Goal: Find contact information: Find contact information

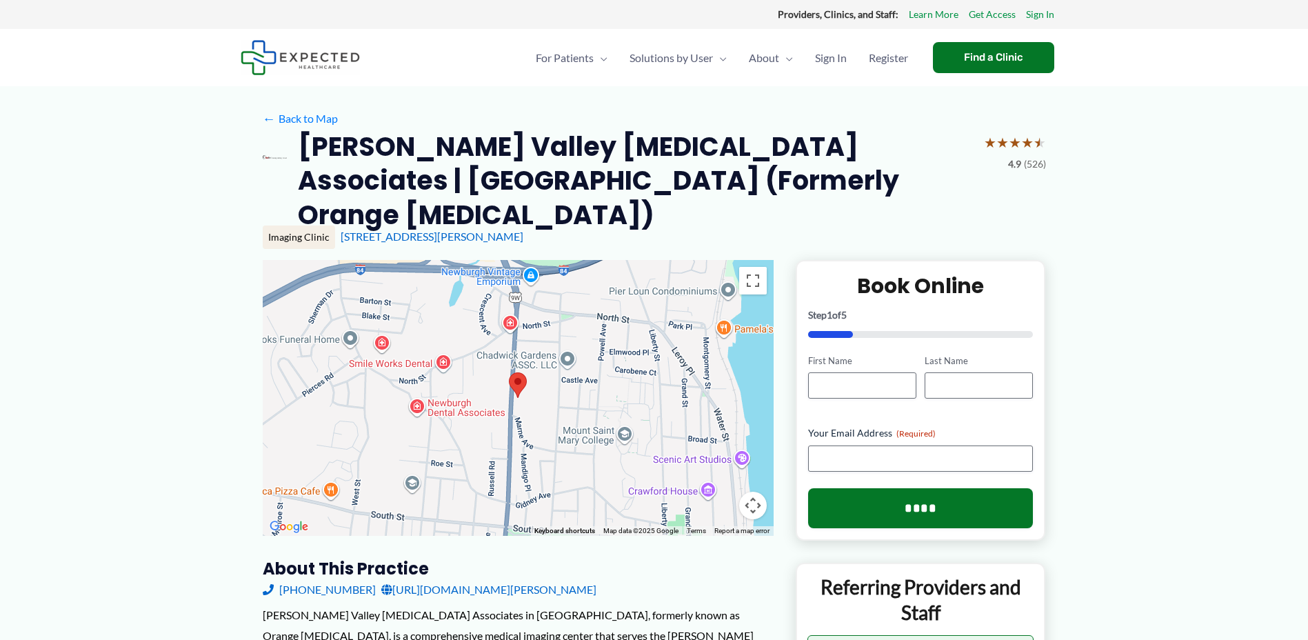
click at [515, 372] on img at bounding box center [518, 385] width 18 height 26
click at [785, 142] on span "Contact Us" at bounding box center [776, 136] width 54 height 13
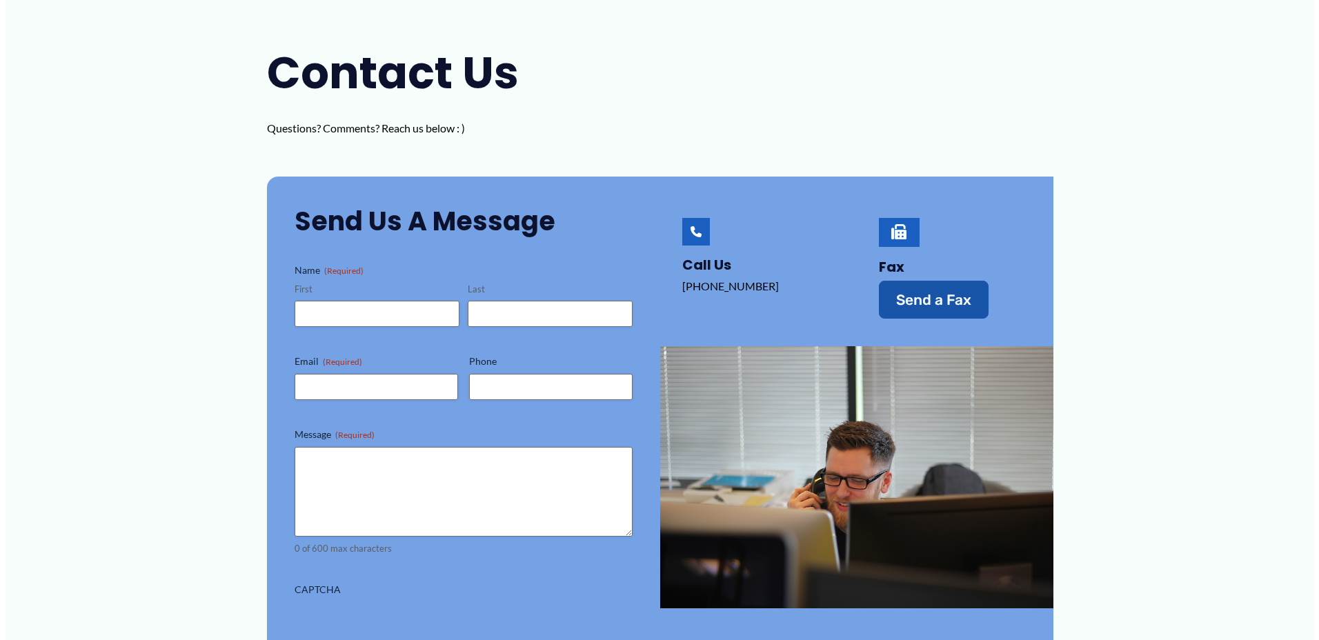
scroll to position [138, 0]
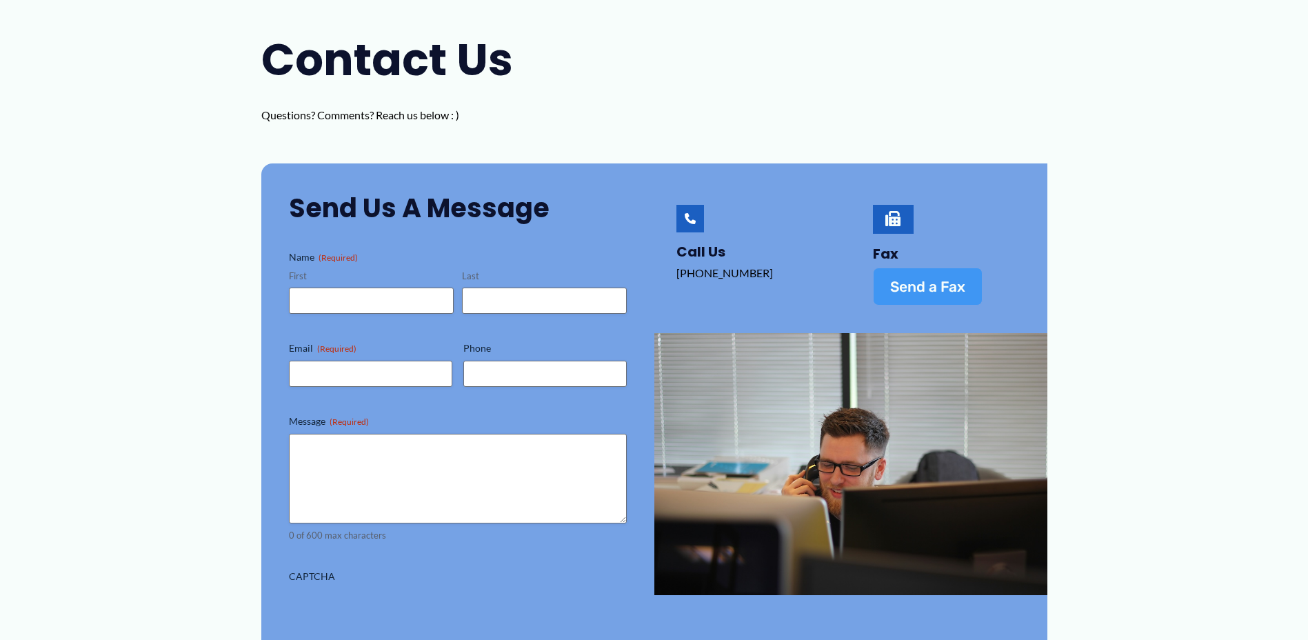
click at [925, 282] on span "Send a Fax" at bounding box center [927, 286] width 75 height 14
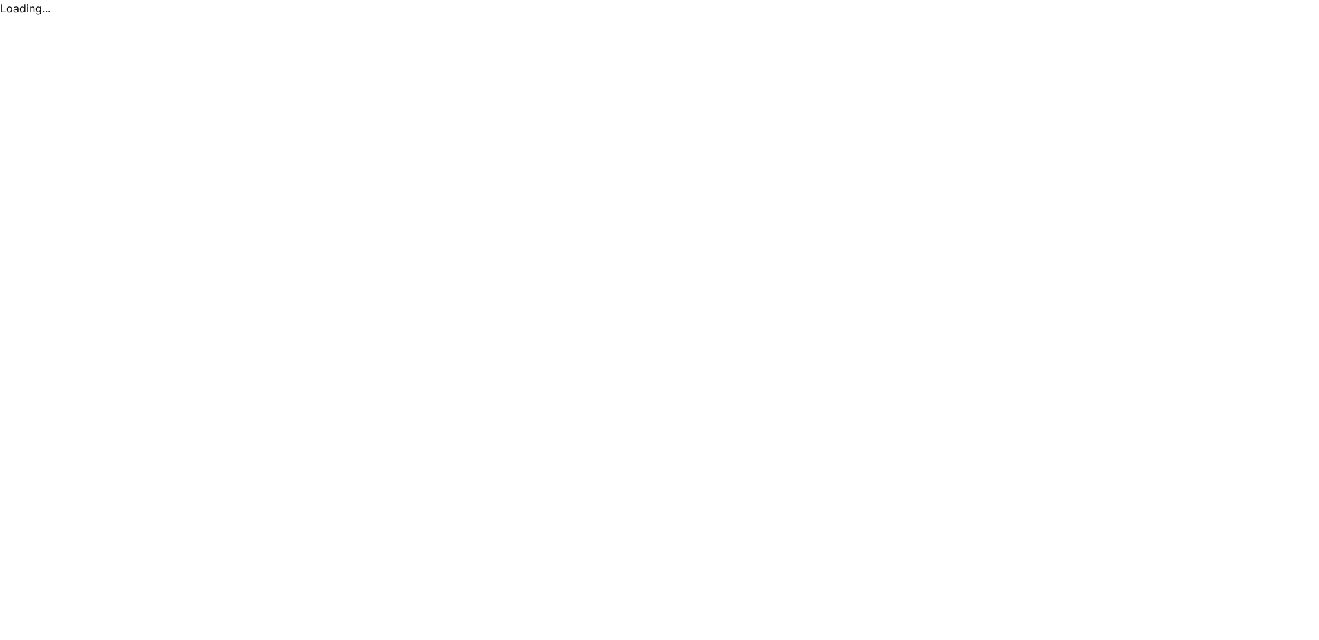
scroll to position [0, 0]
